Goal: Information Seeking & Learning: Learn about a topic

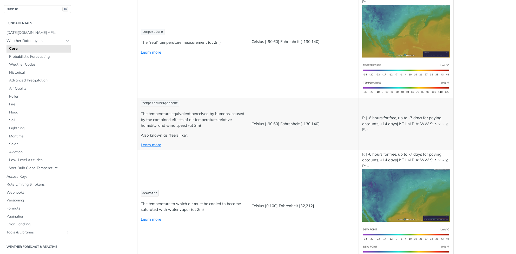
scroll to position [121, 0]
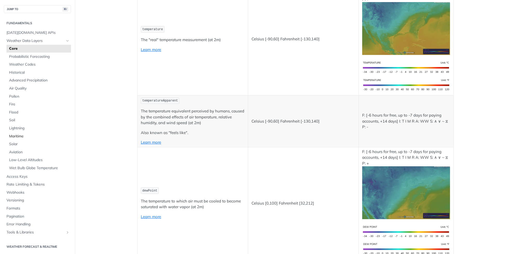
click at [18, 138] on span "Maritime" at bounding box center [39, 136] width 61 height 5
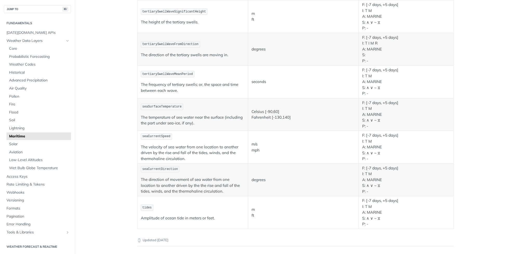
scroll to position [542, 0]
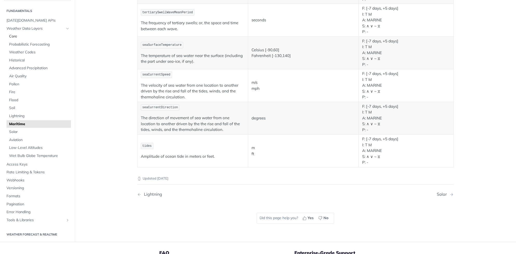
click at [24, 36] on span "Core" at bounding box center [39, 36] width 61 height 5
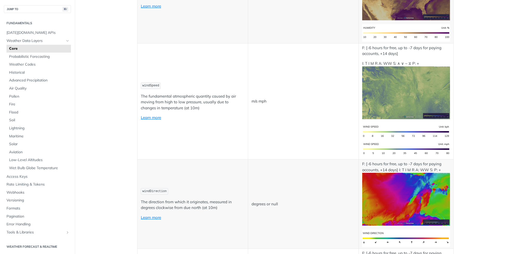
scroll to position [428, 0]
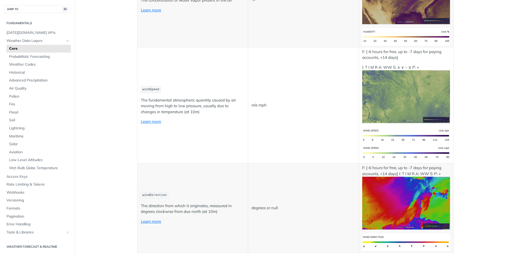
click at [162, 120] on p "Learn more" at bounding box center [193, 122] width 104 height 6
click at [157, 121] on link "Learn more" at bounding box center [151, 121] width 20 height 5
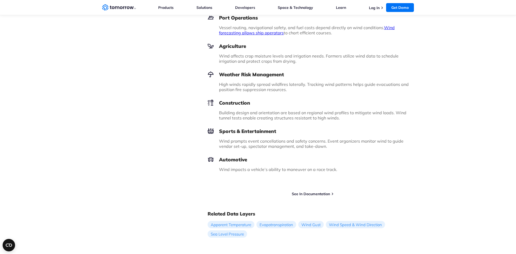
scroll to position [634, 0]
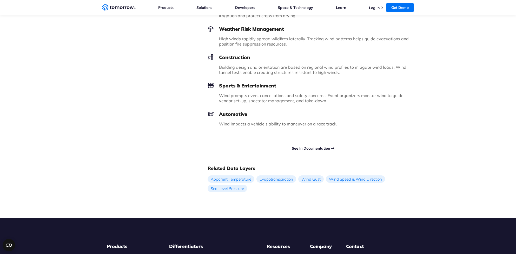
click at [309, 147] on link "See In Documentation" at bounding box center [311, 148] width 38 height 5
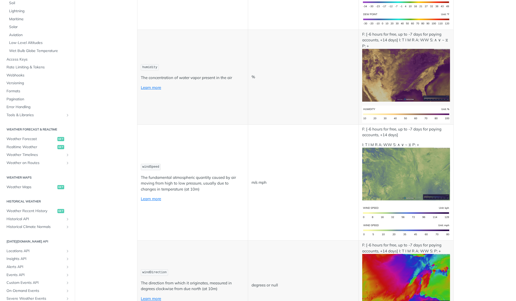
scroll to position [117, 0]
click at [29, 188] on span "Weather Maps" at bounding box center [31, 187] width 50 height 5
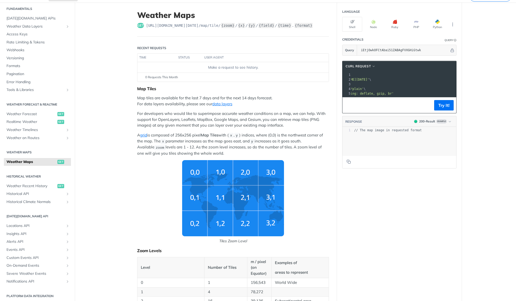
scroll to position [28, 0]
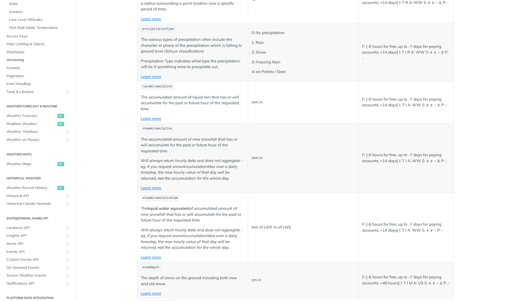
scroll to position [152, 0]
